Goal: Communication & Community: Answer question/provide support

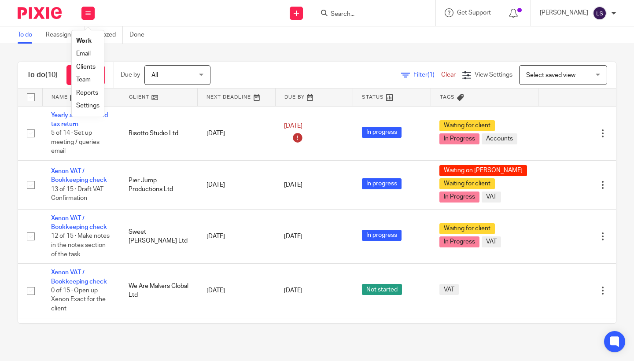
click at [85, 53] on link "Email" at bounding box center [83, 54] width 15 height 6
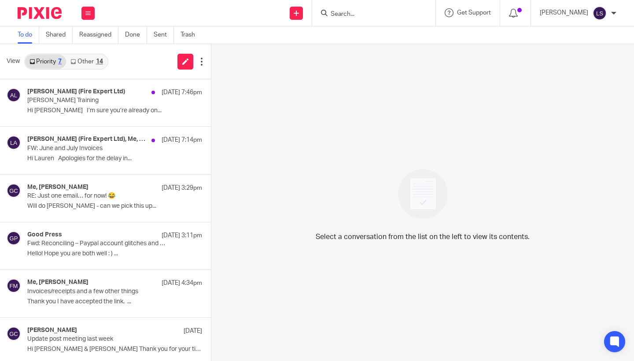
click at [88, 60] on link "Other 14" at bounding box center [86, 62] width 41 height 14
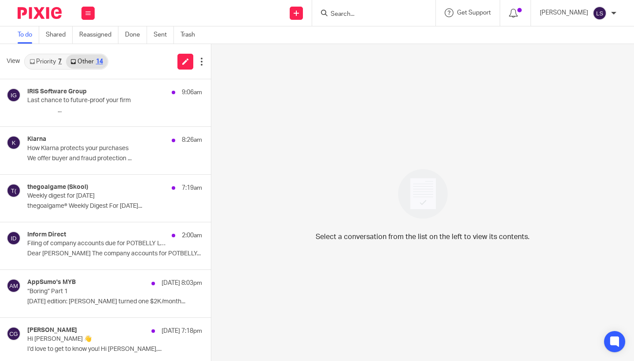
click at [93, 64] on link "Other 14" at bounding box center [86, 62] width 41 height 14
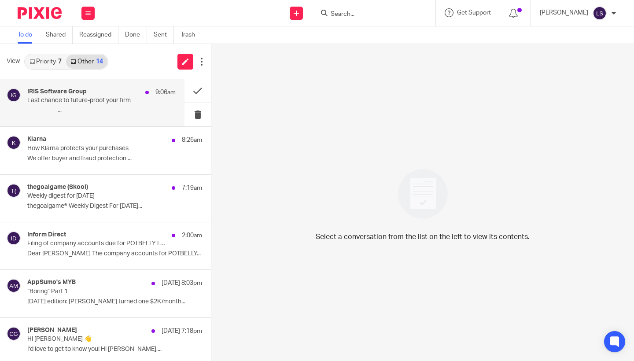
click at [87, 102] on p "Last chance to future-proof your firm" at bounding box center [86, 100] width 119 height 7
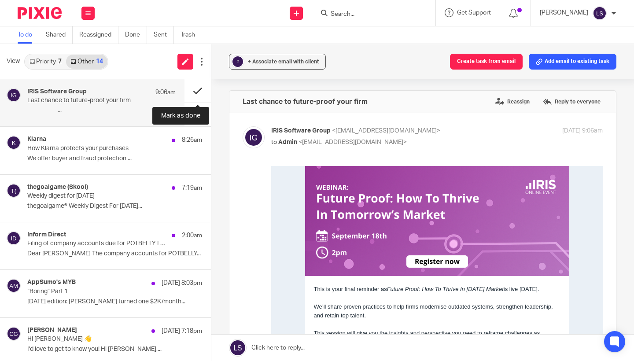
click at [194, 93] on button at bounding box center [198, 90] width 26 height 23
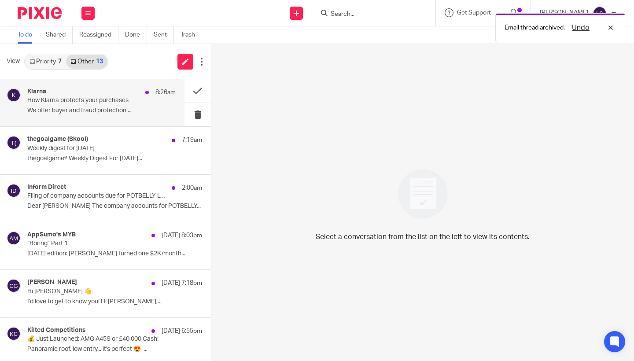
click at [101, 101] on p "How Klarna protects your purchases" at bounding box center [86, 100] width 119 height 7
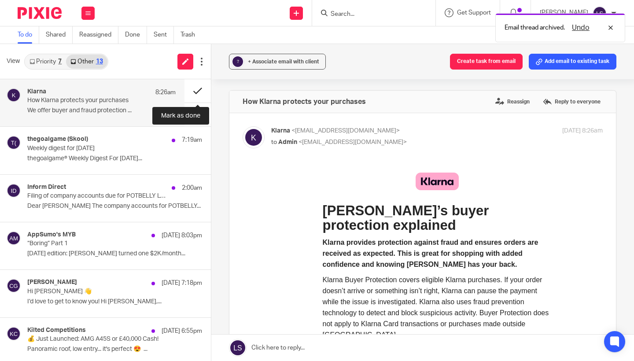
click at [196, 86] on button at bounding box center [198, 90] width 26 height 23
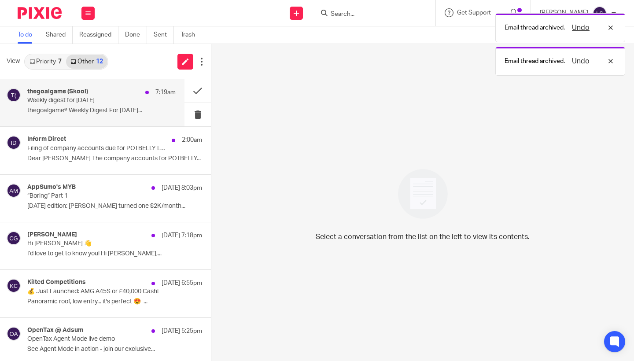
click at [115, 103] on p "Weekly digest for Wed, Sep 10 2025" at bounding box center [86, 100] width 119 height 7
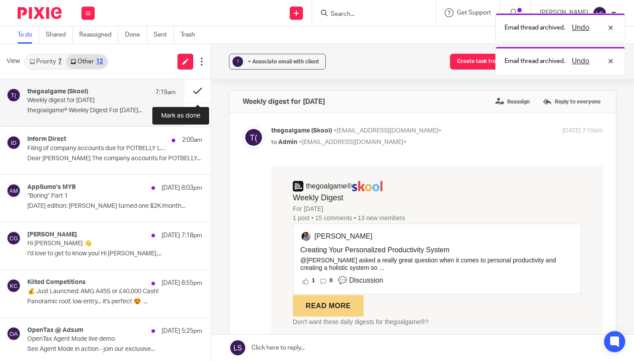
click at [185, 89] on button at bounding box center [198, 90] width 26 height 23
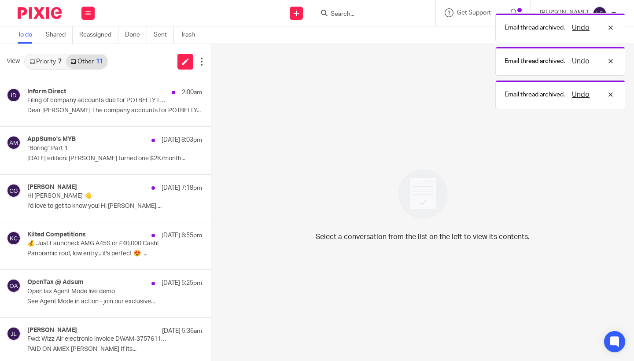
click at [108, 107] on div "Inform Direct 2:00am Filing of company accounts due for POTBELLY LTD (SC795196)…" at bounding box center [114, 103] width 175 height 30
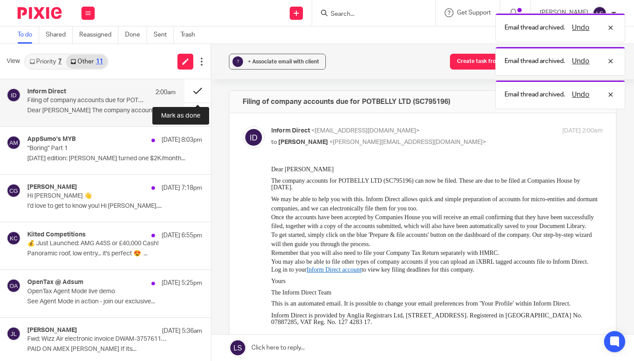
click at [187, 90] on button at bounding box center [198, 90] width 26 height 23
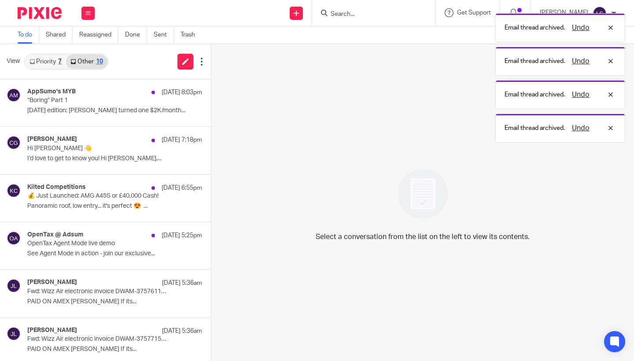
click at [130, 98] on p "“Boring” Part 1" at bounding box center [97, 100] width 140 height 7
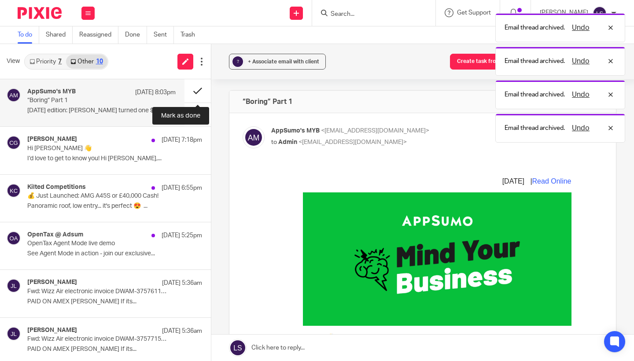
click at [195, 89] on button at bounding box center [198, 90] width 26 height 23
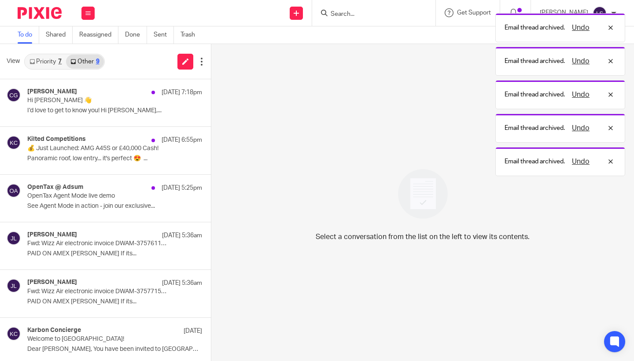
click at [132, 100] on p "Hi Gillian 👋" at bounding box center [97, 100] width 140 height 7
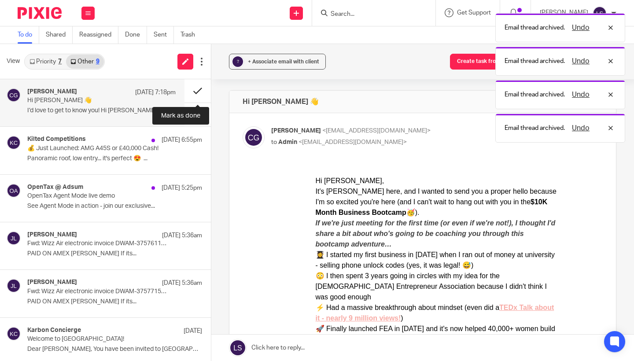
click at [195, 89] on button at bounding box center [198, 90] width 26 height 23
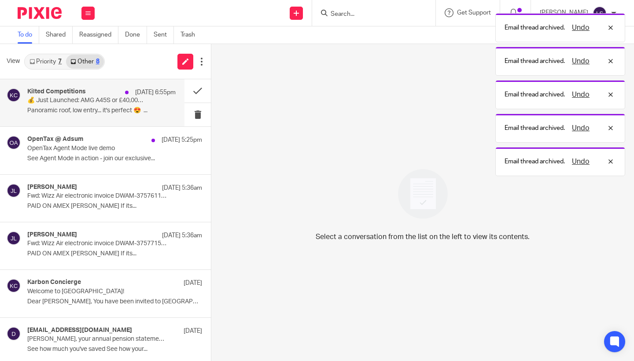
click at [123, 96] on div "16 Sep 6:55pm" at bounding box center [148, 92] width 55 height 9
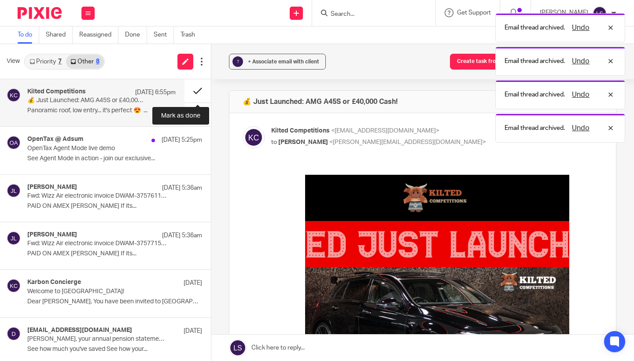
click at [200, 88] on button at bounding box center [198, 90] width 26 height 23
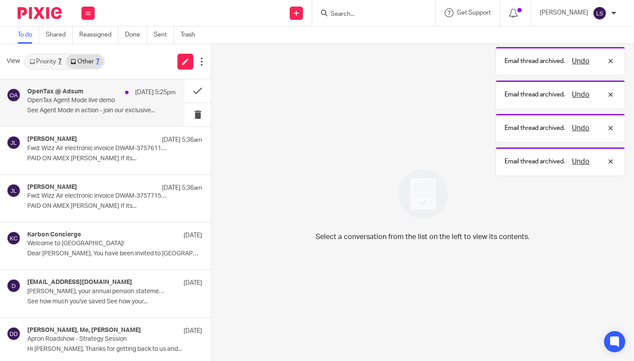
click at [111, 107] on div "OpenTax @ Adsum 16 Sep 5:25pm OpenTax Agent Mode live demo See Agent Mode in ac…" at bounding box center [101, 103] width 148 height 30
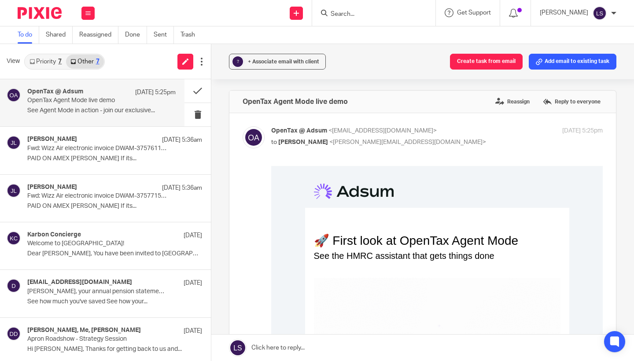
click at [441, 134] on p "OpenTax @ Adsum <opentax@adsum-works.com>" at bounding box center [381, 130] width 221 height 9
checkbox input "false"
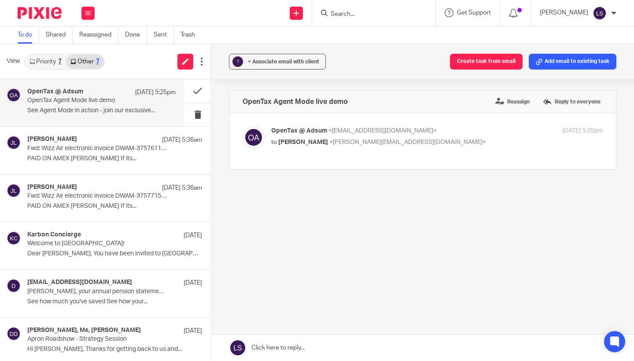
click at [53, 63] on link "Priority 7" at bounding box center [45, 62] width 41 height 14
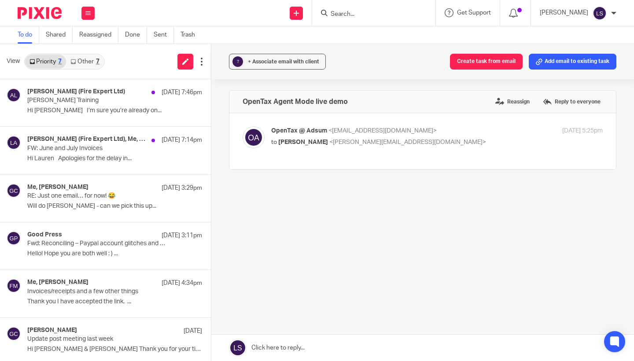
click at [91, 59] on link "Other 7" at bounding box center [84, 62] width 37 height 14
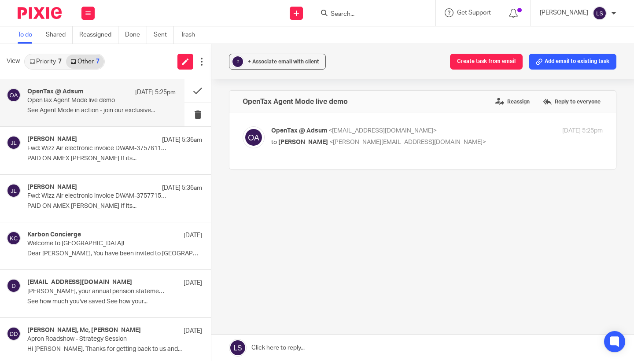
click at [48, 59] on link "Priority 7" at bounding box center [45, 62] width 41 height 14
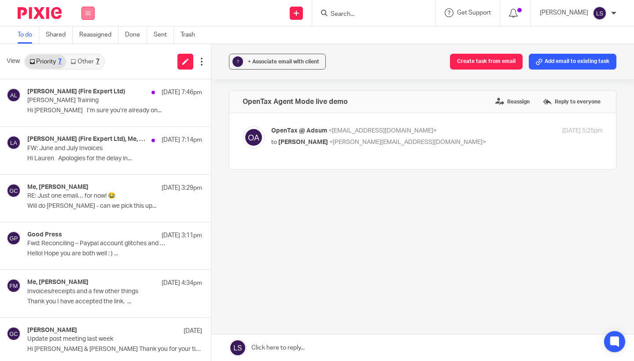
click at [86, 14] on icon at bounding box center [87, 13] width 5 height 5
click at [89, 53] on link "Email" at bounding box center [84, 54] width 16 height 6
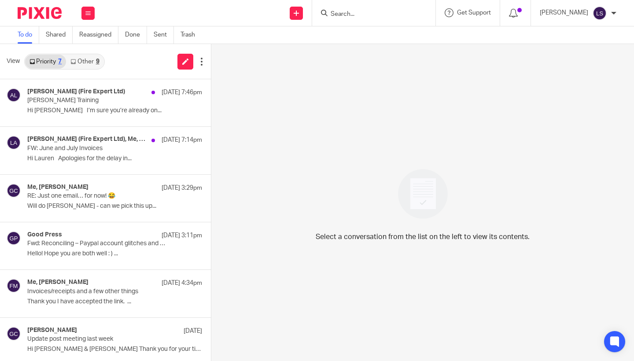
click at [93, 63] on link "Other 9" at bounding box center [84, 62] width 37 height 14
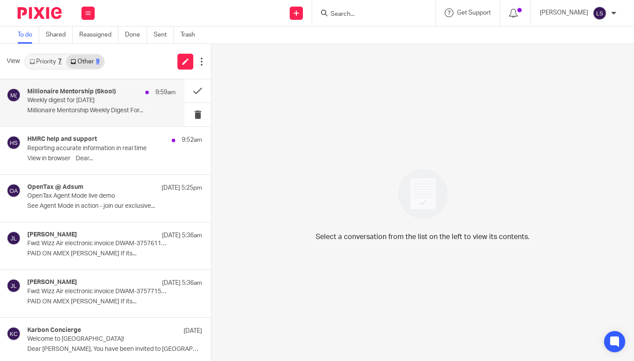
click at [91, 104] on p "Weekly digest for Wed, Sep 10 2025" at bounding box center [86, 100] width 119 height 7
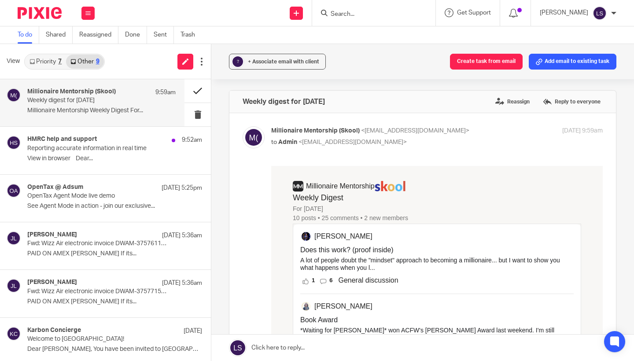
click at [185, 95] on button at bounding box center [198, 90] width 26 height 23
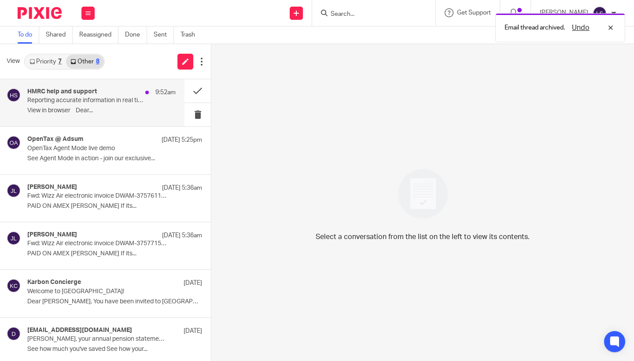
click at [105, 101] on p "Reporting accurate information in real time" at bounding box center [86, 100] width 119 height 7
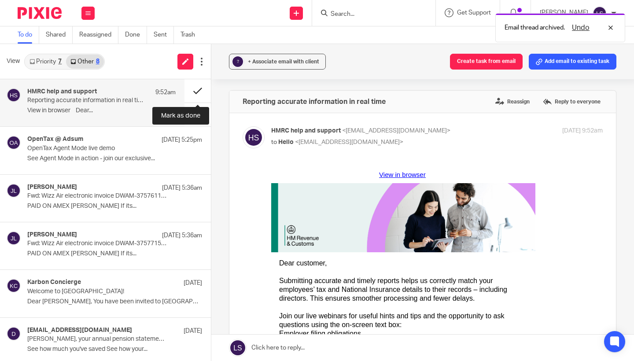
click at [206, 86] on button at bounding box center [198, 90] width 26 height 23
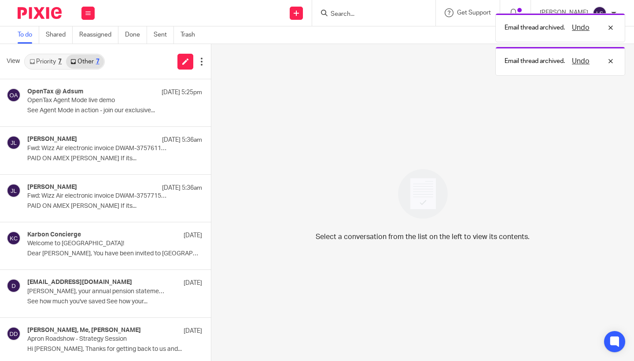
click at [368, 13] on div "Email thread archived. Undo Email thread archived. Undo" at bounding box center [471, 42] width 308 height 67
click at [358, 15] on div "Email thread archived. Undo Email thread archived. Undo" at bounding box center [471, 42] width 308 height 67
click at [377, 109] on div "Select a conversation from the list on the left to view its contents." at bounding box center [422, 202] width 423 height 317
click at [399, 90] on div "Select a conversation from the list on the left to view its contents." at bounding box center [422, 202] width 423 height 317
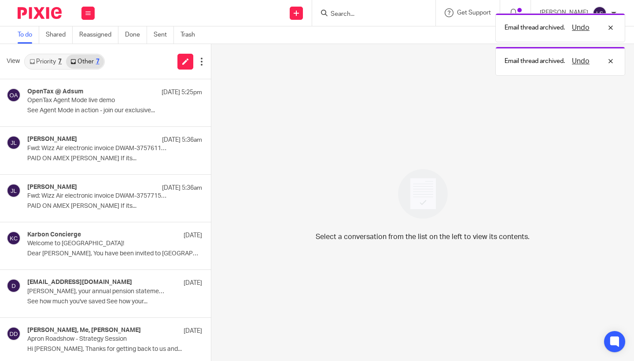
click at [360, 15] on div "Email thread archived. Undo Email thread archived. Undo" at bounding box center [471, 42] width 308 height 67
click at [354, 12] on div "Email thread archived. Undo Email thread archived. Undo" at bounding box center [471, 42] width 308 height 67
click at [343, 17] on div "Email thread archived. Undo" at bounding box center [471, 25] width 308 height 33
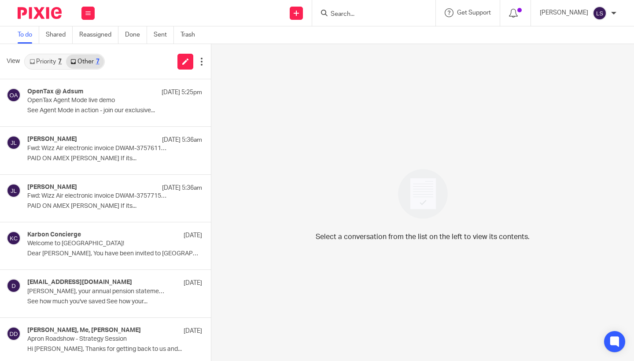
click at [343, 17] on input "Search" at bounding box center [369, 15] width 79 height 8
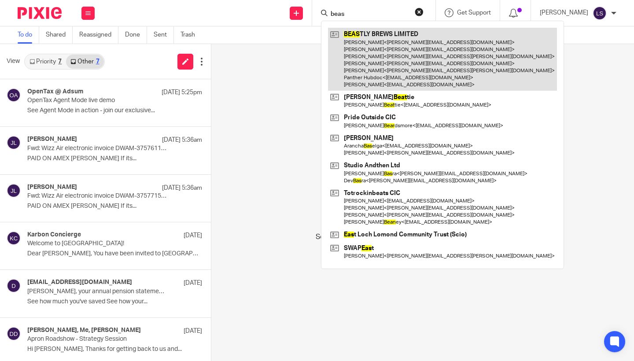
type input "beas"
click at [365, 44] on link at bounding box center [442, 59] width 229 height 63
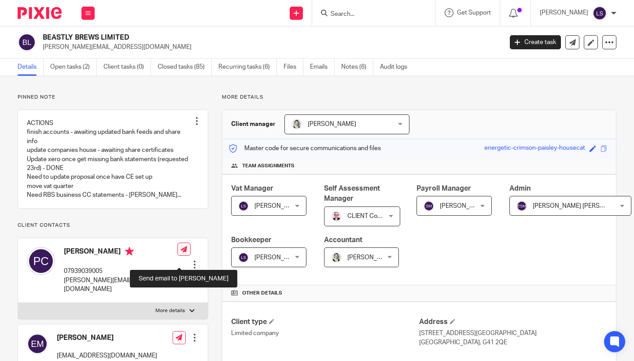
click at [181, 253] on icon at bounding box center [184, 249] width 7 height 7
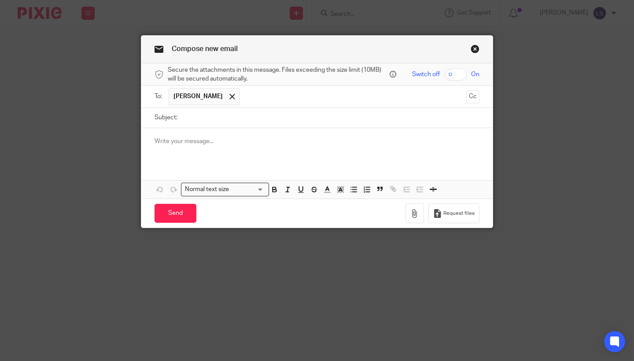
click at [207, 119] on input "Subject:" at bounding box center [331, 118] width 298 height 20
type input "Letter from WBG"
click at [217, 150] on div at bounding box center [317, 145] width 352 height 34
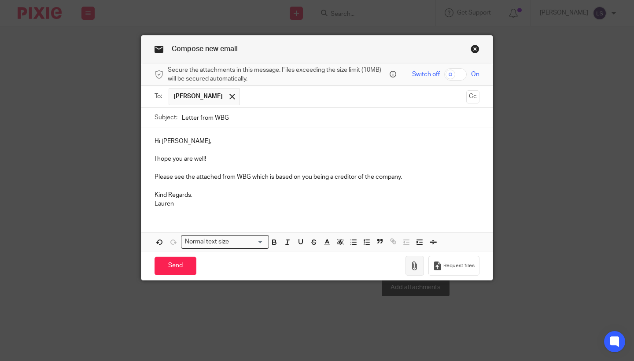
click at [414, 263] on icon "button" at bounding box center [415, 266] width 9 height 9
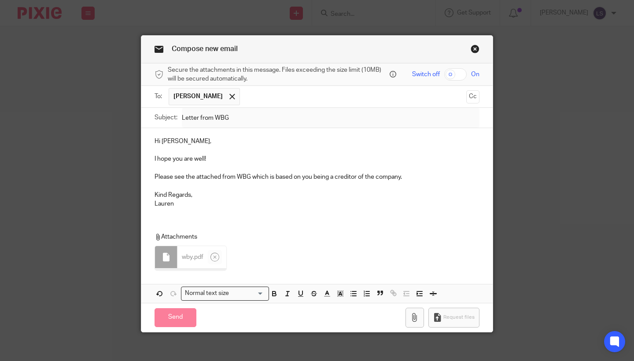
click at [232, 212] on div "Hi [PERSON_NAME], I hope you are well! Please see the attached from WBG which i…" at bounding box center [317, 171] width 352 height 87
click at [237, 222] on div "Hi [PERSON_NAME], I hope you are well! Please see the attached from WBG which i…" at bounding box center [317, 215] width 352 height 175
click at [248, 215] on div "Hi [PERSON_NAME], I hope you are well! Please see the attached from WBG which i…" at bounding box center [317, 215] width 352 height 175
click at [251, 207] on p "Lauren" at bounding box center [317, 204] width 325 height 9
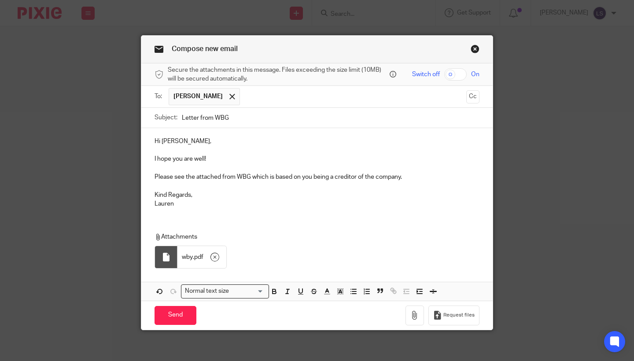
click at [564, 169] on div "Compose new email Secure the attachments in this message. Files exceeding the s…" at bounding box center [317, 180] width 634 height 361
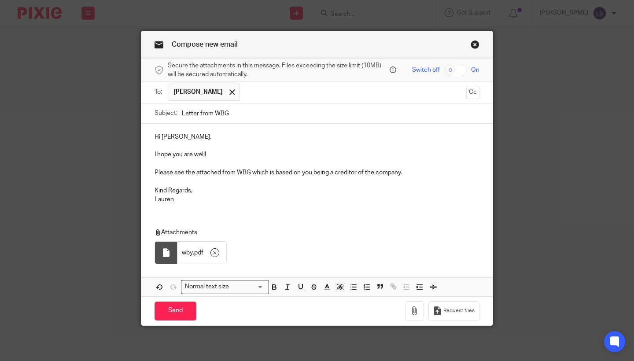
scroll to position [3, 0]
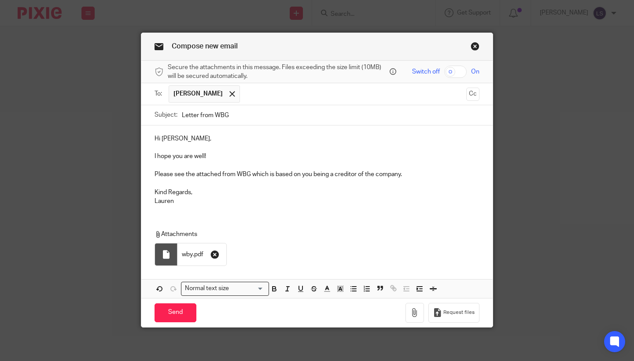
click at [218, 252] on icon "button" at bounding box center [215, 254] width 9 height 9
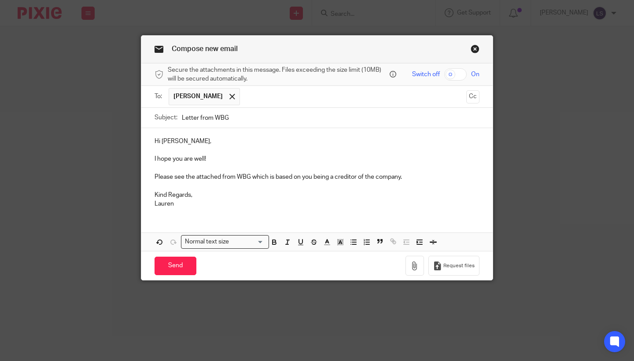
scroll to position [0, 0]
click at [422, 265] on button "button" at bounding box center [415, 266] width 19 height 20
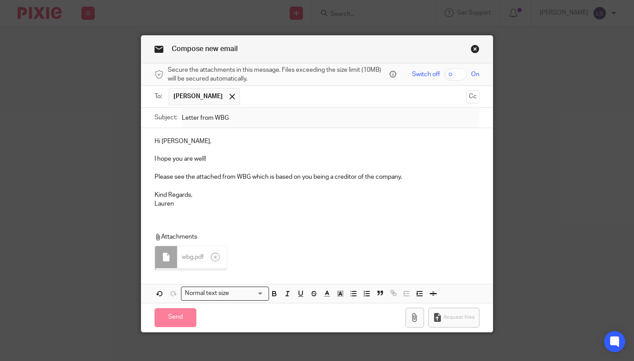
click at [241, 224] on div "Attachments wbg . pdf" at bounding box center [317, 250] width 352 height 52
click at [259, 221] on div "Hi [PERSON_NAME], I hope you are well! Please see the attached from WBG which i…" at bounding box center [317, 215] width 352 height 175
click at [270, 219] on div "Hi Paul, I hope you are well! Please see the attached from WBG which is based o…" at bounding box center [317, 215] width 352 height 175
click at [279, 213] on div "Hi Paul, I hope you are well! Please see the attached from WBG which is based o…" at bounding box center [317, 171] width 352 height 87
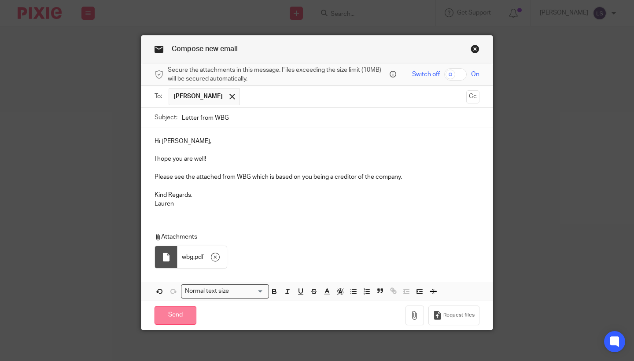
click at [179, 314] on input "Send" at bounding box center [176, 315] width 42 height 19
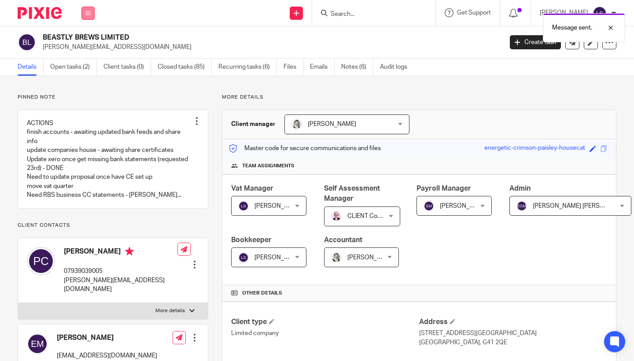
click at [89, 13] on icon at bounding box center [87, 13] width 5 height 5
click at [86, 54] on link "Email" at bounding box center [83, 54] width 15 height 6
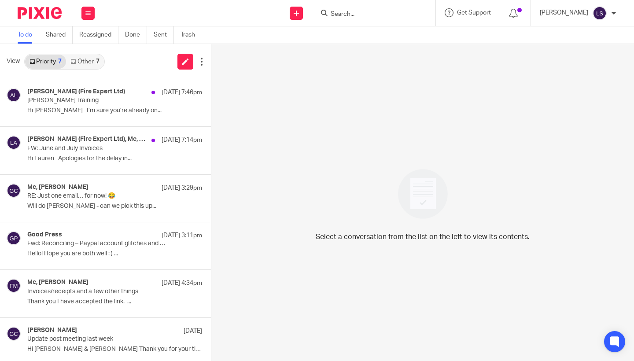
click at [94, 63] on link "Other 7" at bounding box center [84, 62] width 37 height 14
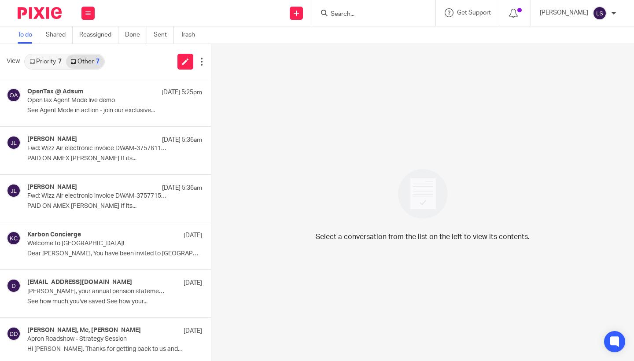
click at [56, 63] on link "Priority 7" at bounding box center [45, 62] width 41 height 14
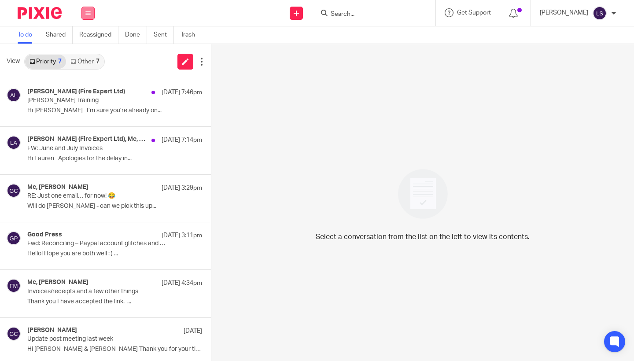
click at [89, 8] on button at bounding box center [88, 13] width 13 height 13
click at [85, 55] on link "Email" at bounding box center [84, 54] width 16 height 6
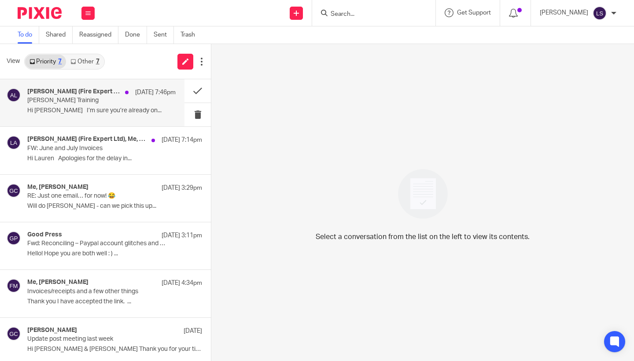
click at [81, 98] on p "[PERSON_NAME] Training" at bounding box center [86, 100] width 119 height 7
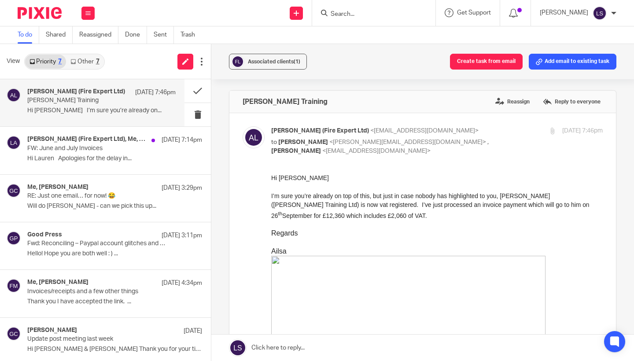
click at [351, 208] on p "I’m sure you’re already on top of this, but just in case nobody has highlighted…" at bounding box center [437, 205] width 332 height 29
click at [434, 159] on div "Ailsa Brown (Fire Expert Ltd) <ailsa.brown@fire-expert.ltd> to Lauren Simmons <…" at bounding box center [423, 347] width 360 height 443
click at [463, 138] on p "to Lauren Simmons <lauren@fearlessfinancials.co.uk> , Al Brown <al.brown@fire-e…" at bounding box center [381, 147] width 221 height 18
checkbox input "false"
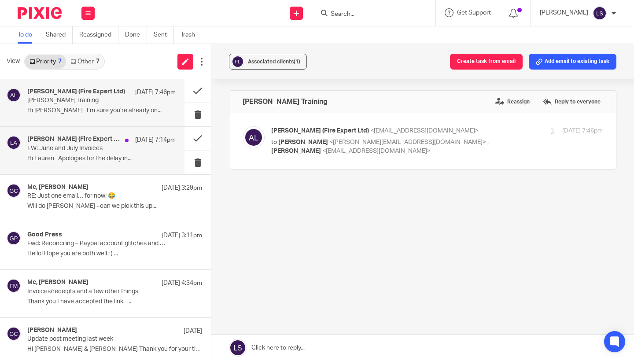
click at [95, 159] on p "Hi Lauren Apologies for the delay in..." at bounding box center [101, 158] width 148 height 7
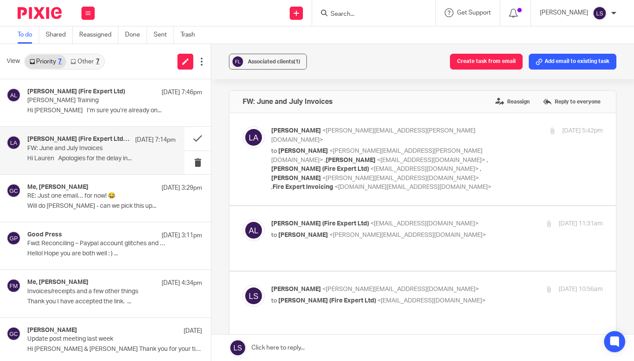
click at [624, 211] on div "Associated clients (1) Create task from email Add email to existing task FW: Ju…" at bounding box center [422, 202] width 423 height 317
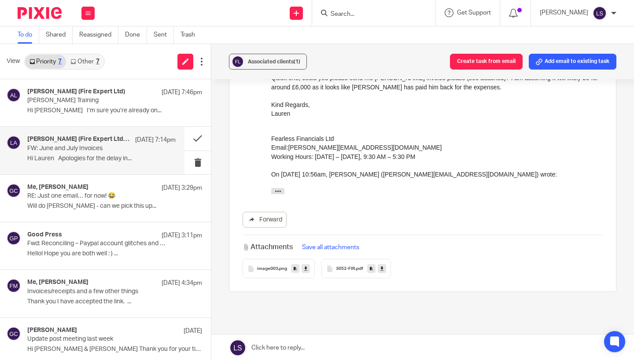
scroll to position [790, 0]
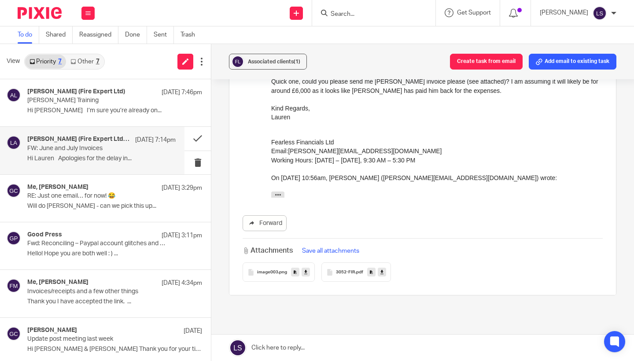
click at [384, 268] on link at bounding box center [382, 272] width 8 height 9
click at [382, 269] on icon at bounding box center [382, 272] width 3 height 7
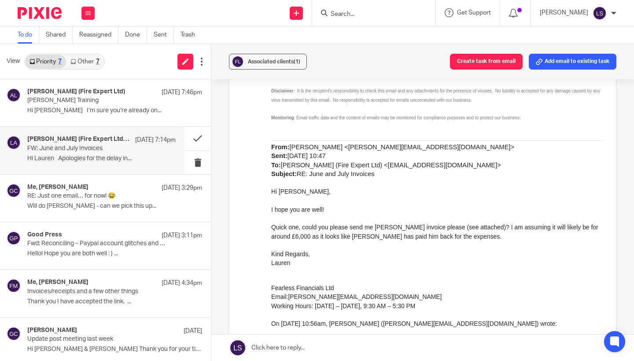
scroll to position [634, 0]
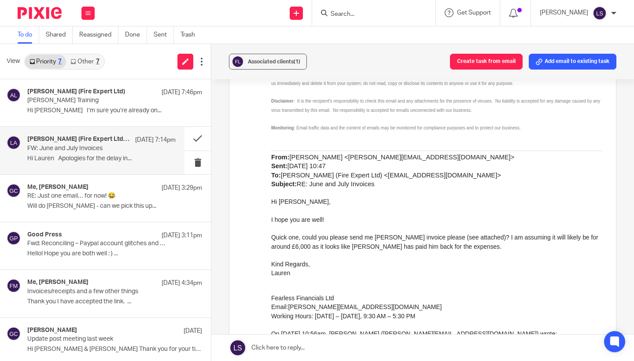
click at [387, 233] on p "Quick one, could you please send me Nigels invoice please (see attached)? I am …" at bounding box center [437, 242] width 332 height 18
copy p "Nigels"
click at [354, 286] on div "Hi Lauren Apologies for the delay in replying, I’ve been backed up with work he…" at bounding box center [437, 94] width 332 height 530
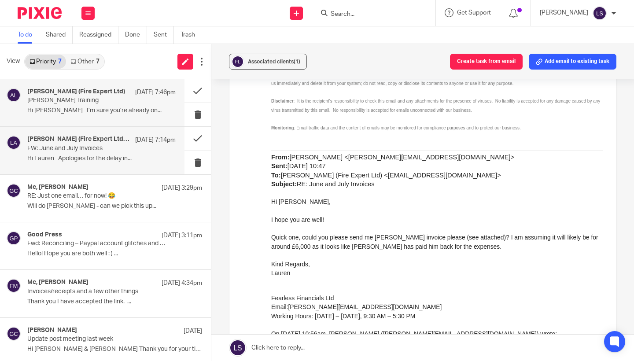
click at [102, 101] on p "Karen Ashby Training" at bounding box center [86, 100] width 119 height 7
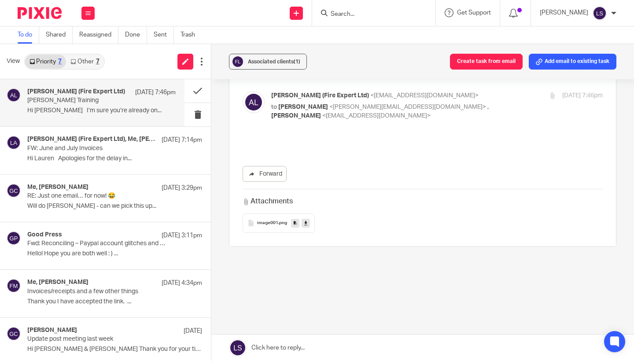
scroll to position [0, 0]
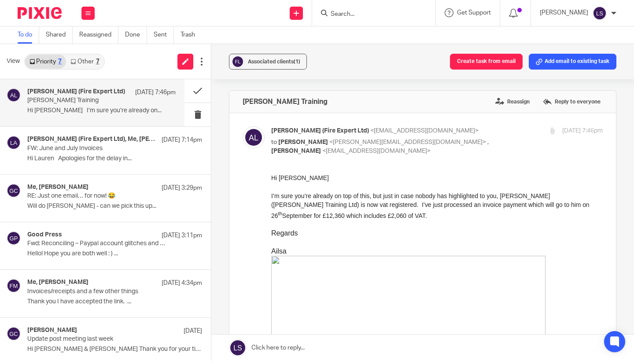
click at [347, 235] on p "Regards" at bounding box center [437, 233] width 332 height 9
click at [469, 138] on p "to Lauren Simmons <lauren@fearlessfinancials.co.uk> , Al Brown <al.brown@fire-e…" at bounding box center [381, 147] width 221 height 18
checkbox input "false"
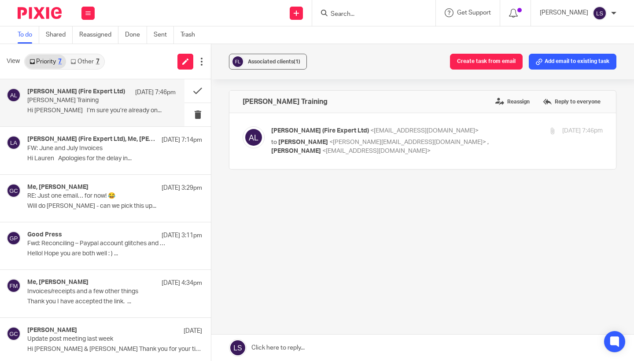
click at [341, 345] on link at bounding box center [422, 348] width 423 height 26
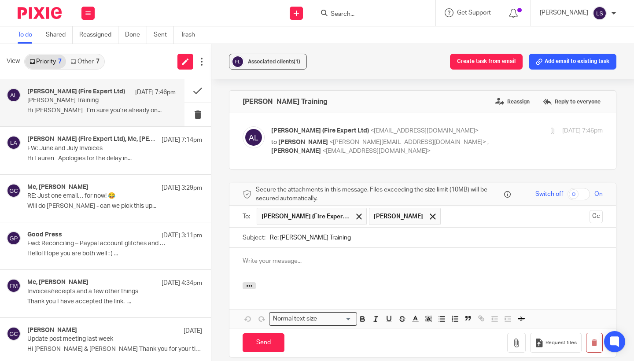
scroll to position [74, 0]
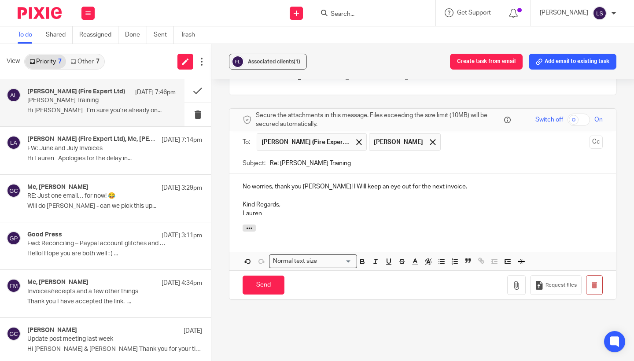
click at [350, 308] on div "Karen Ashby Training Reassign Reply to everyone Ailsa Brown (Fire Expert Ltd) <…" at bounding box center [423, 189] width 388 height 346
click at [271, 285] on input "Send" at bounding box center [264, 285] width 42 height 19
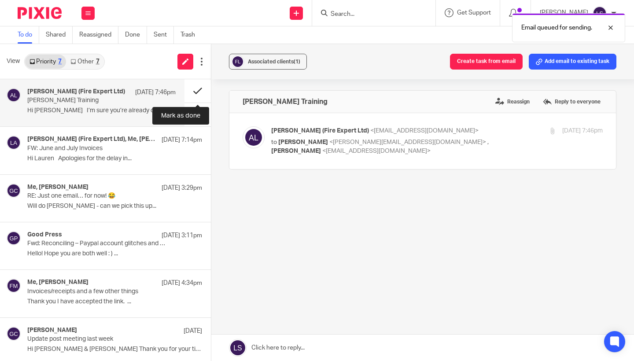
click at [198, 92] on button at bounding box center [198, 90] width 26 height 23
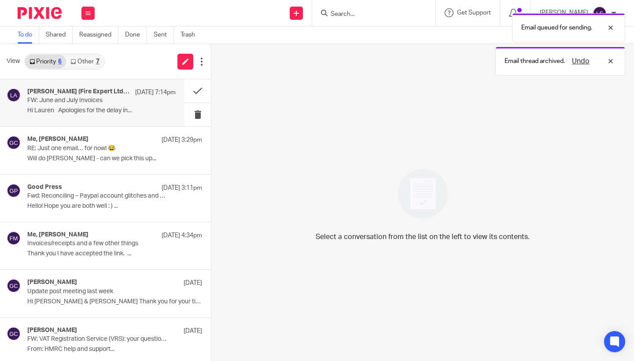
click at [83, 94] on h4 "Ailsa Brown (Fire Expert Ltd), Me, Lisa Anderson" at bounding box center [79, 91] width 104 height 7
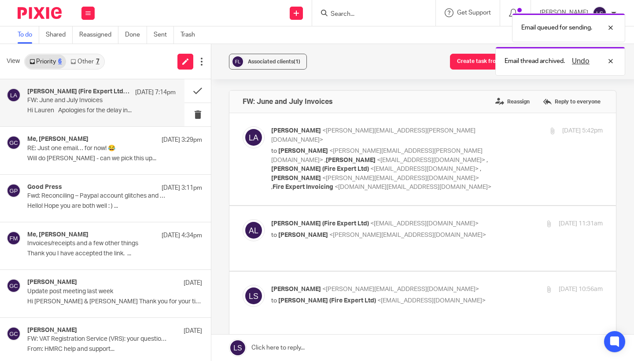
click at [622, 236] on div "Associated clients (1) Create task from email Add email to existing task FW: Ju…" at bounding box center [422, 202] width 423 height 317
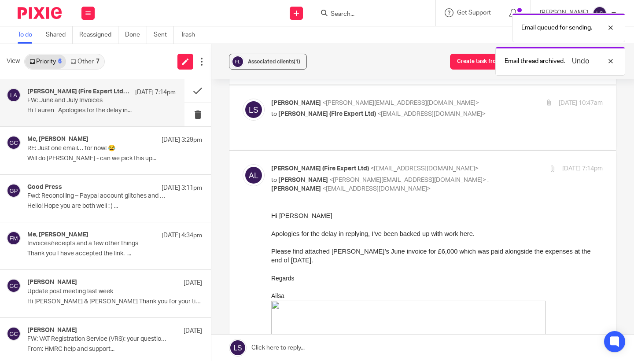
scroll to position [216, 0]
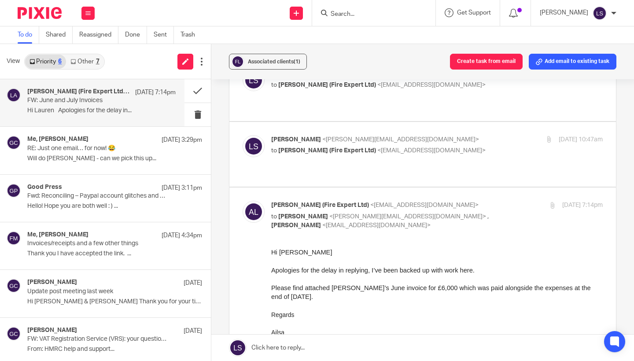
click at [456, 201] on p "Ailsa Brown (Fire Expert Ltd) <ailsa.brown@fire-expert.ltd>" at bounding box center [381, 205] width 221 height 9
checkbox input "false"
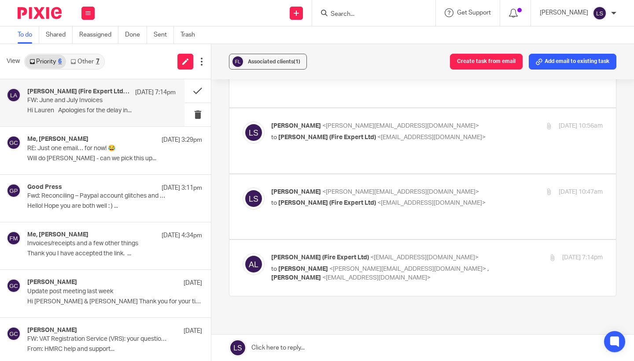
click at [376, 345] on link at bounding box center [422, 348] width 423 height 26
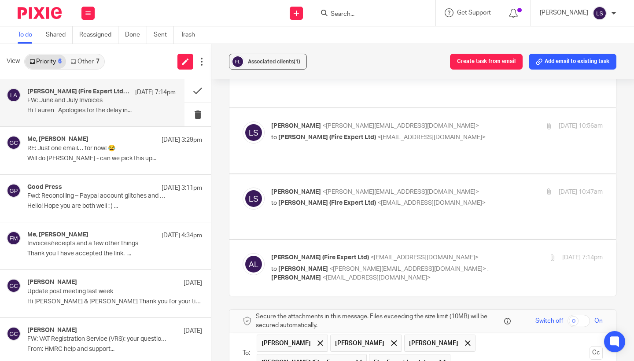
scroll to position [335, 0]
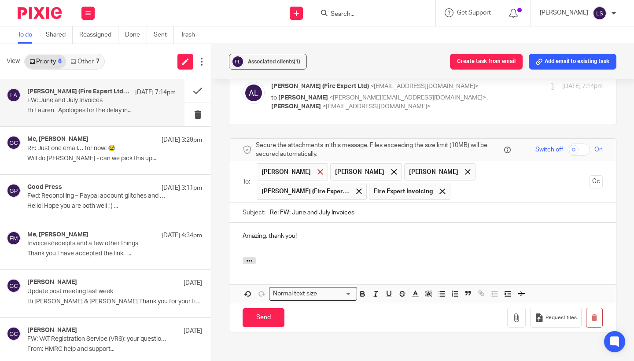
click at [318, 169] on span at bounding box center [321, 172] width 6 height 6
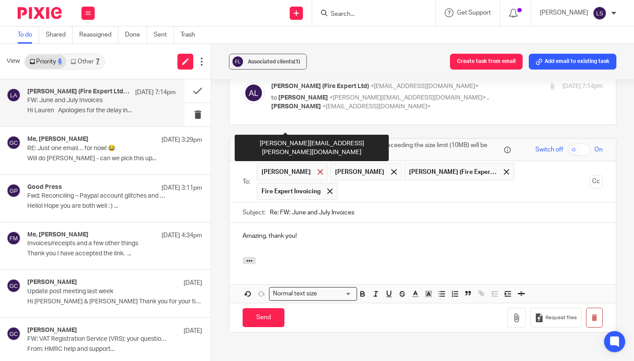
click at [318, 169] on span at bounding box center [321, 172] width 6 height 6
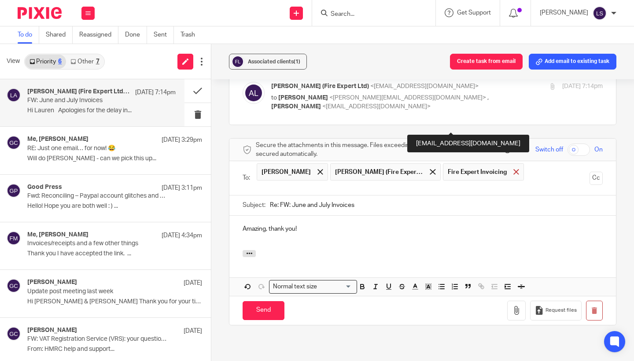
click at [514, 169] on span at bounding box center [517, 172] width 6 height 6
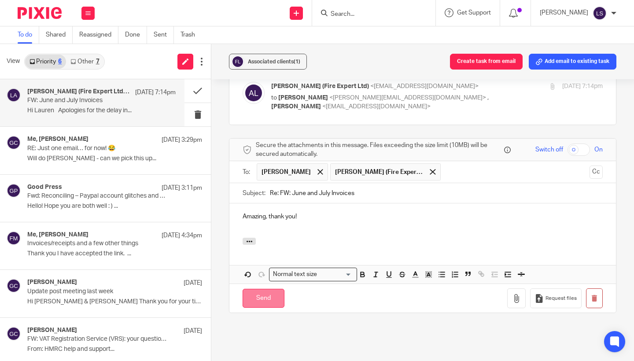
click at [264, 289] on input "Send" at bounding box center [264, 298] width 42 height 19
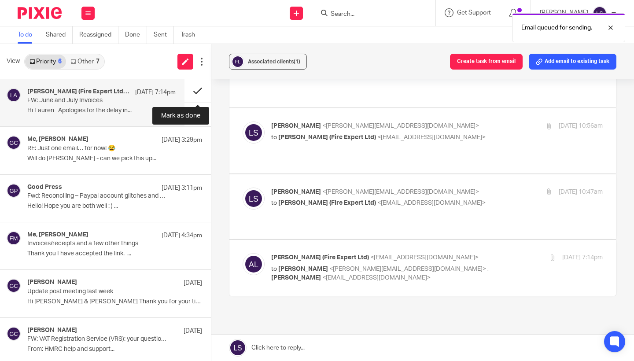
click at [191, 94] on button at bounding box center [198, 90] width 26 height 23
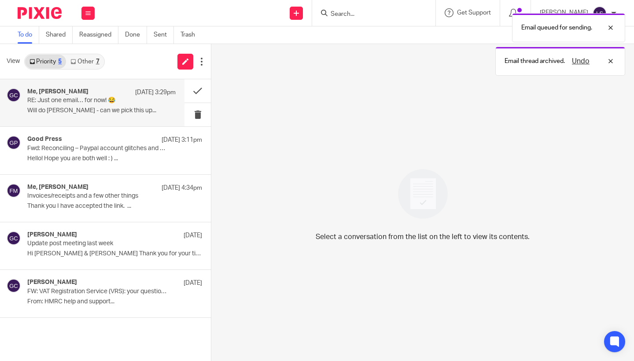
click at [119, 92] on div "Me, Gillian Caughey 16 Sep 3:29pm" at bounding box center [101, 92] width 148 height 9
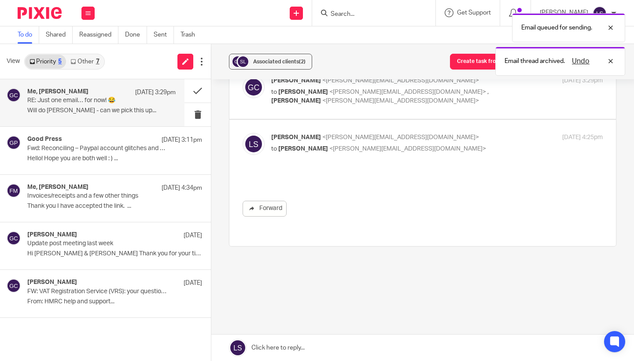
scroll to position [0, 0]
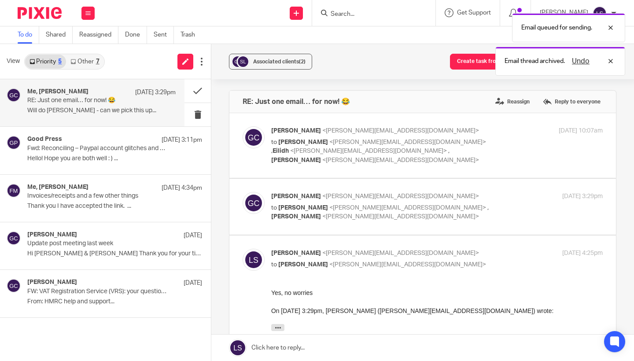
click at [93, 56] on link "Other 7" at bounding box center [84, 62] width 37 height 14
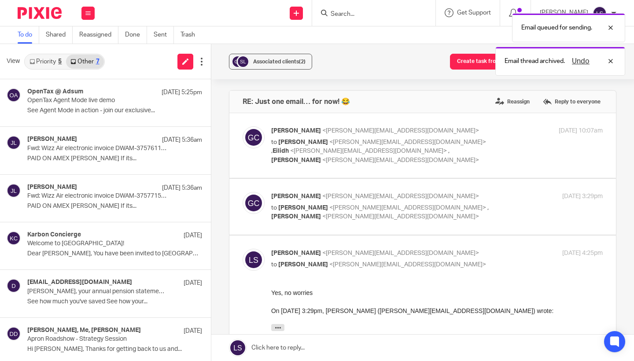
click at [46, 59] on link "Priority 5" at bounding box center [45, 62] width 41 height 14
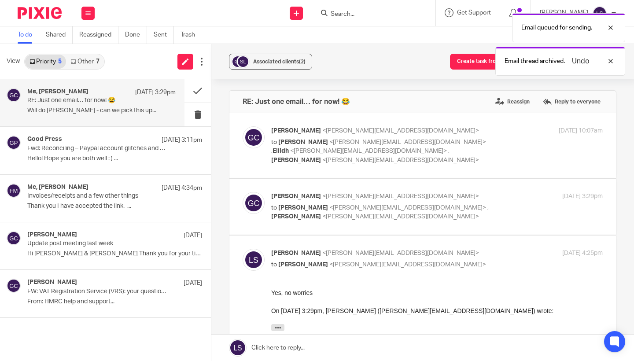
click at [93, 100] on p "RE: Just one email… for now! 😂" at bounding box center [86, 100] width 119 height 7
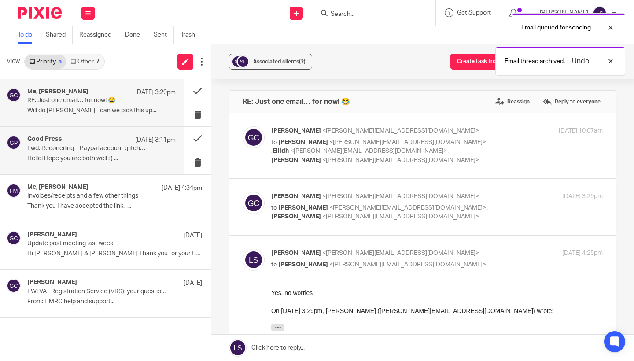
click at [92, 136] on div "Good Press 16 Sep 3:11pm" at bounding box center [101, 140] width 148 height 9
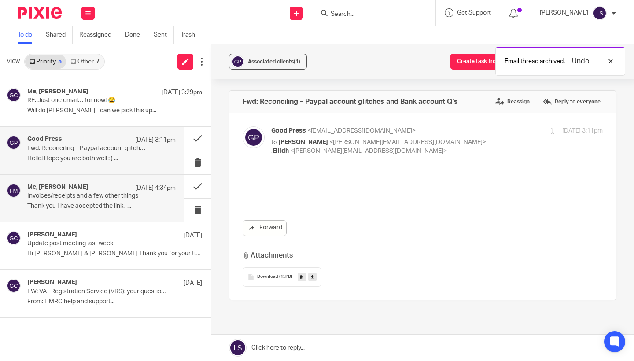
click at [88, 200] on div "Me, Fiona Minshall 15 Sep 4:34pm Invoices/receipts and a few other things Thank…" at bounding box center [101, 199] width 148 height 30
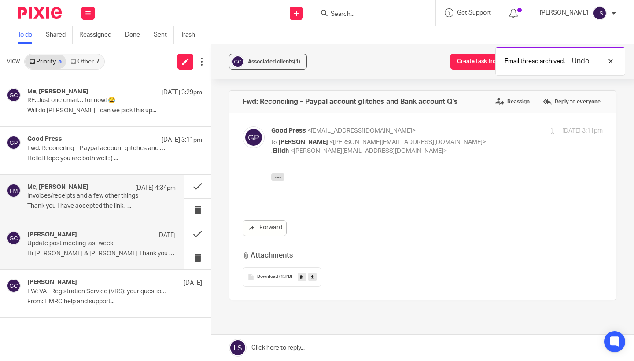
click at [88, 250] on p "Hi [PERSON_NAME] & [PERSON_NAME] Thank you for your time on..." at bounding box center [101, 253] width 148 height 7
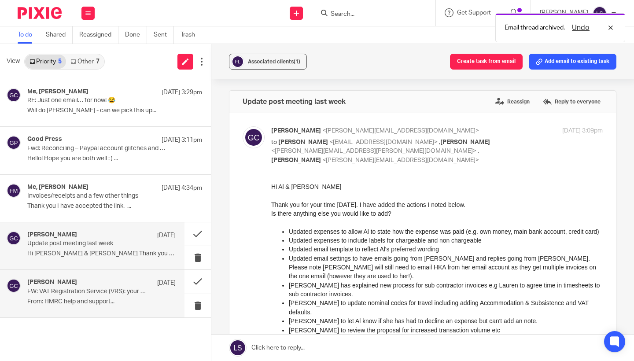
click at [87, 285] on div "Gillian Caughey 19 Oct 2022" at bounding box center [101, 283] width 148 height 9
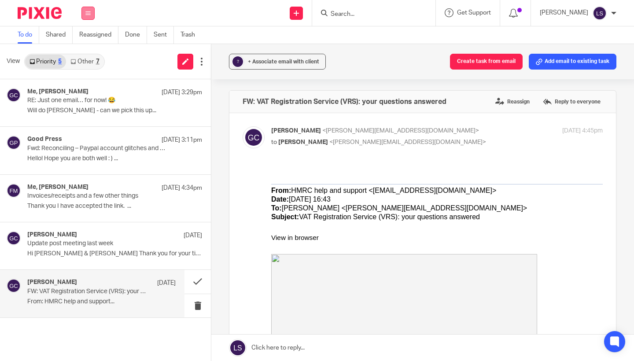
click at [93, 18] on button at bounding box center [88, 13] width 13 height 13
click at [90, 56] on link "Email" at bounding box center [84, 54] width 16 height 6
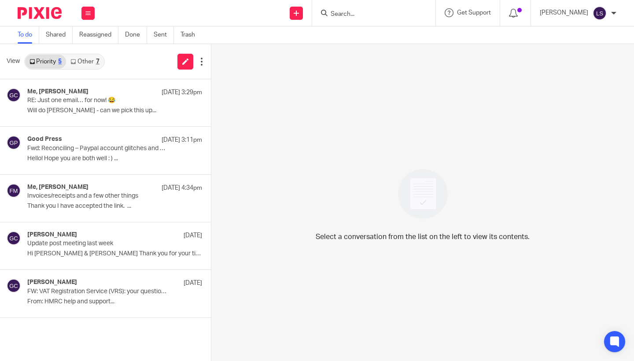
click at [85, 56] on link "Other 7" at bounding box center [84, 62] width 37 height 14
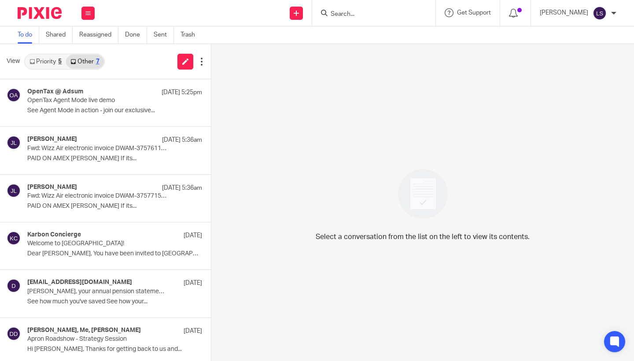
click at [51, 63] on link "Priority 5" at bounding box center [45, 62] width 41 height 14
